Goal: Learn about a topic

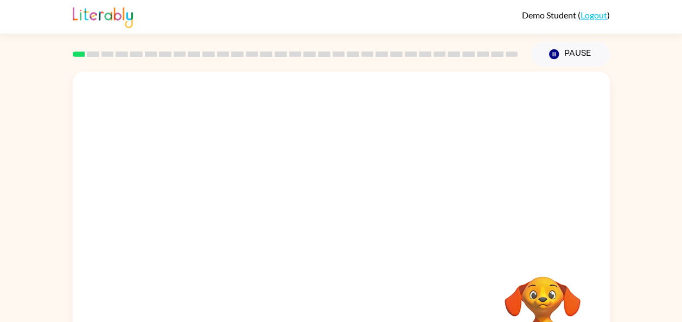
scroll to position [43, 0]
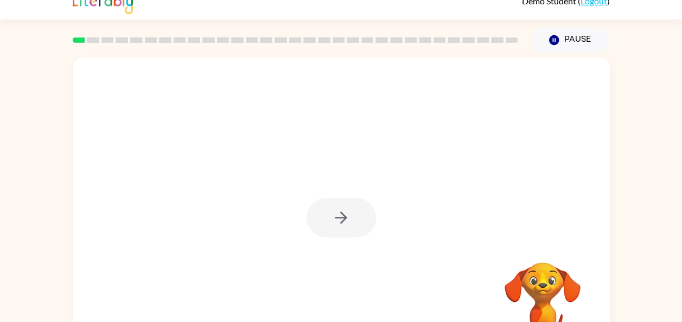
scroll to position [59, 0]
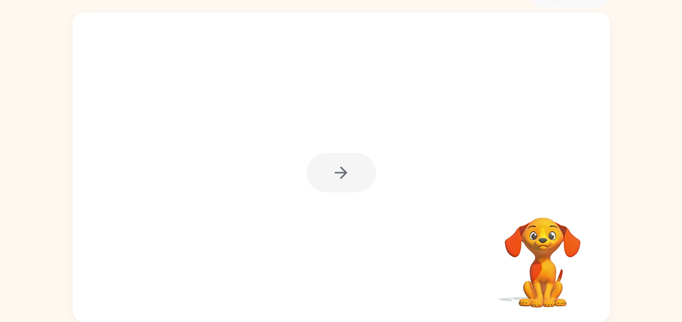
click at [346, 167] on div at bounding box center [341, 173] width 69 height 40
click at [349, 179] on icon "button" at bounding box center [341, 172] width 19 height 19
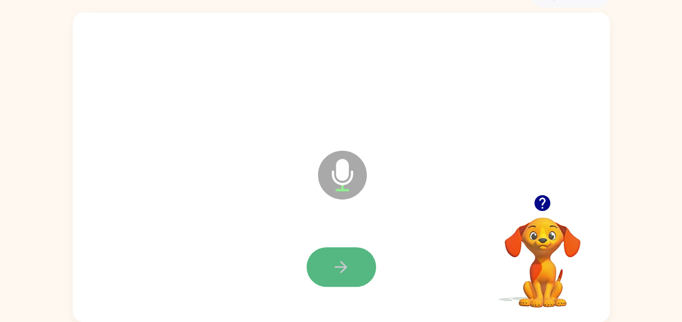
click at [339, 276] on icon "button" at bounding box center [341, 267] width 19 height 19
